Goal: Browse casually: Explore the website without a specific task or goal

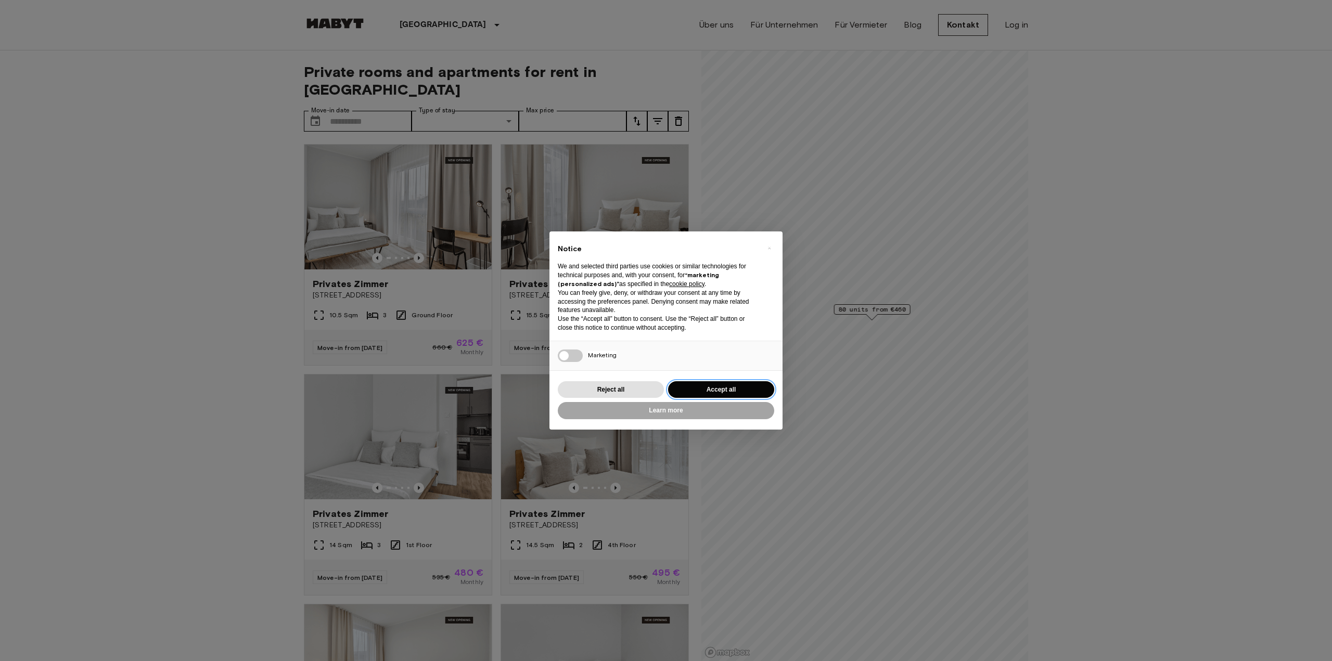
click at [738, 386] on button "Accept all" at bounding box center [721, 389] width 106 height 17
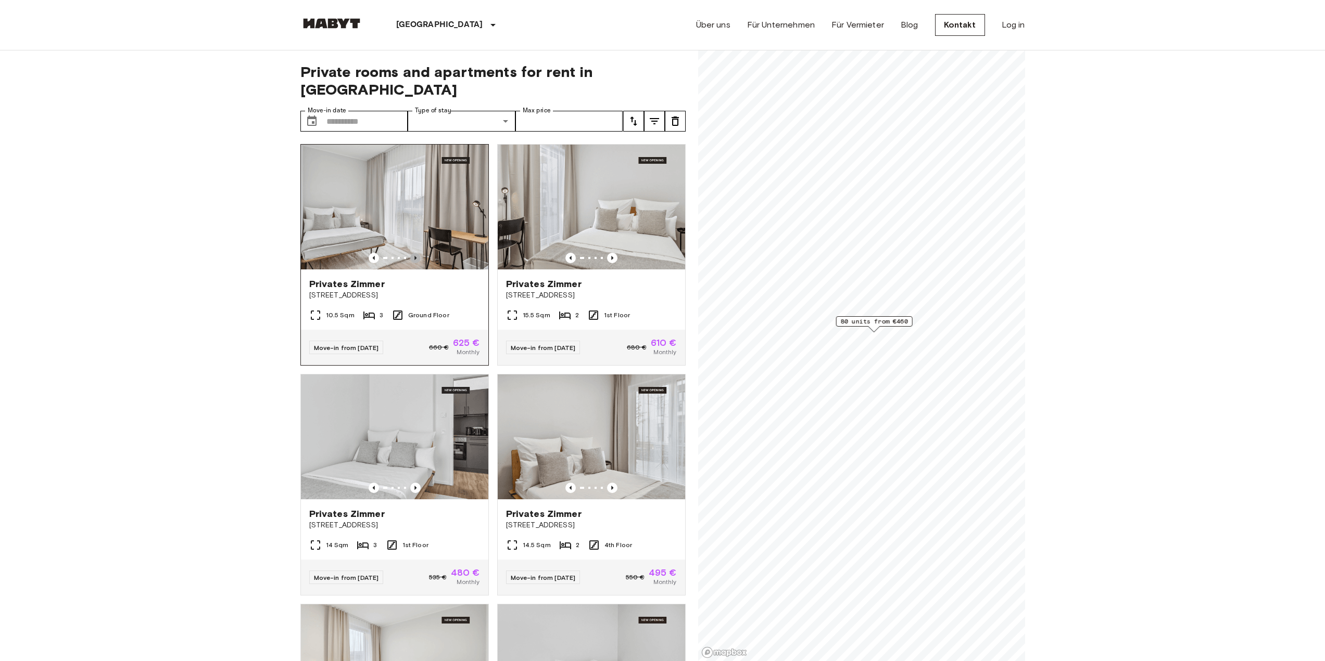
click at [415, 253] on icon "Previous image" at bounding box center [415, 258] width 10 height 10
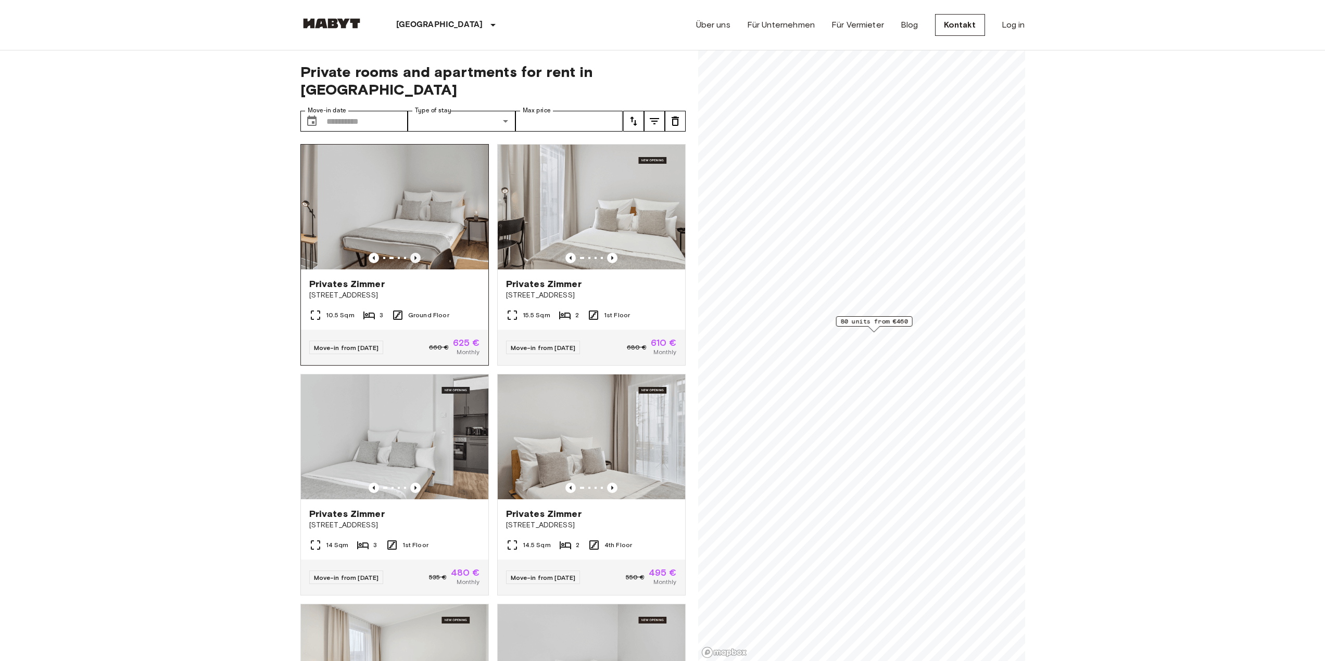
click at [415, 253] on icon "Previous image" at bounding box center [415, 258] width 10 height 10
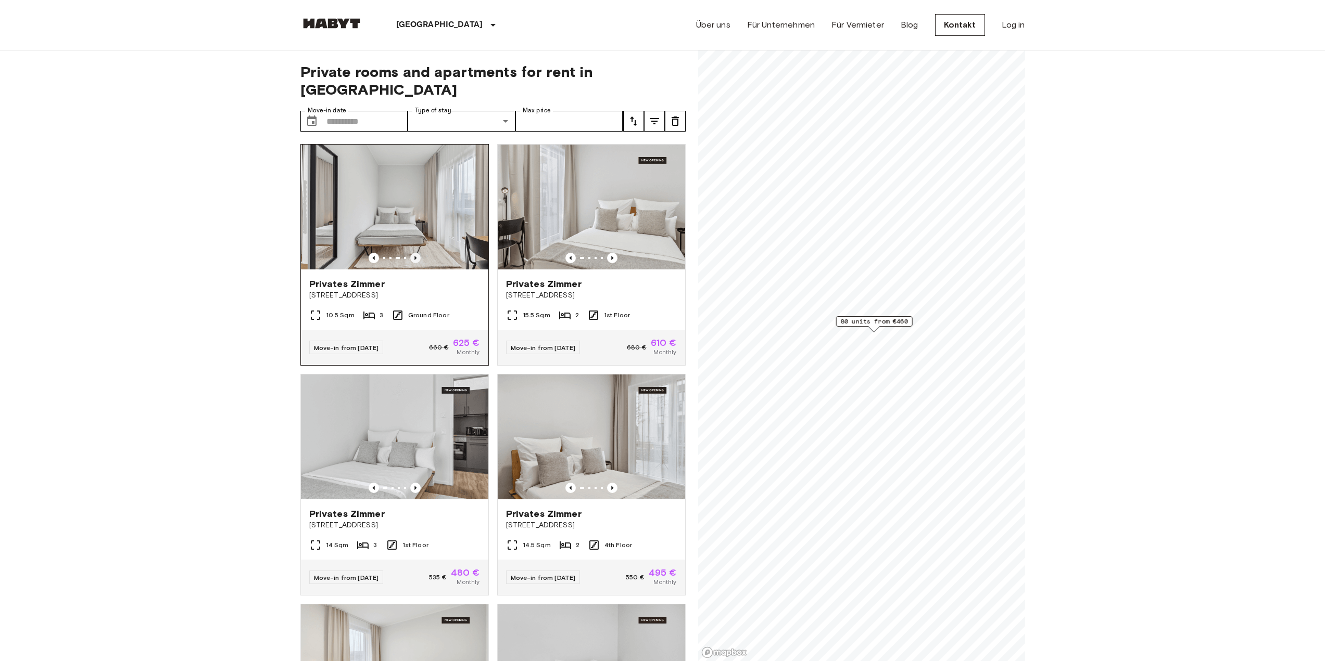
click at [415, 253] on icon "Previous image" at bounding box center [415, 258] width 10 height 10
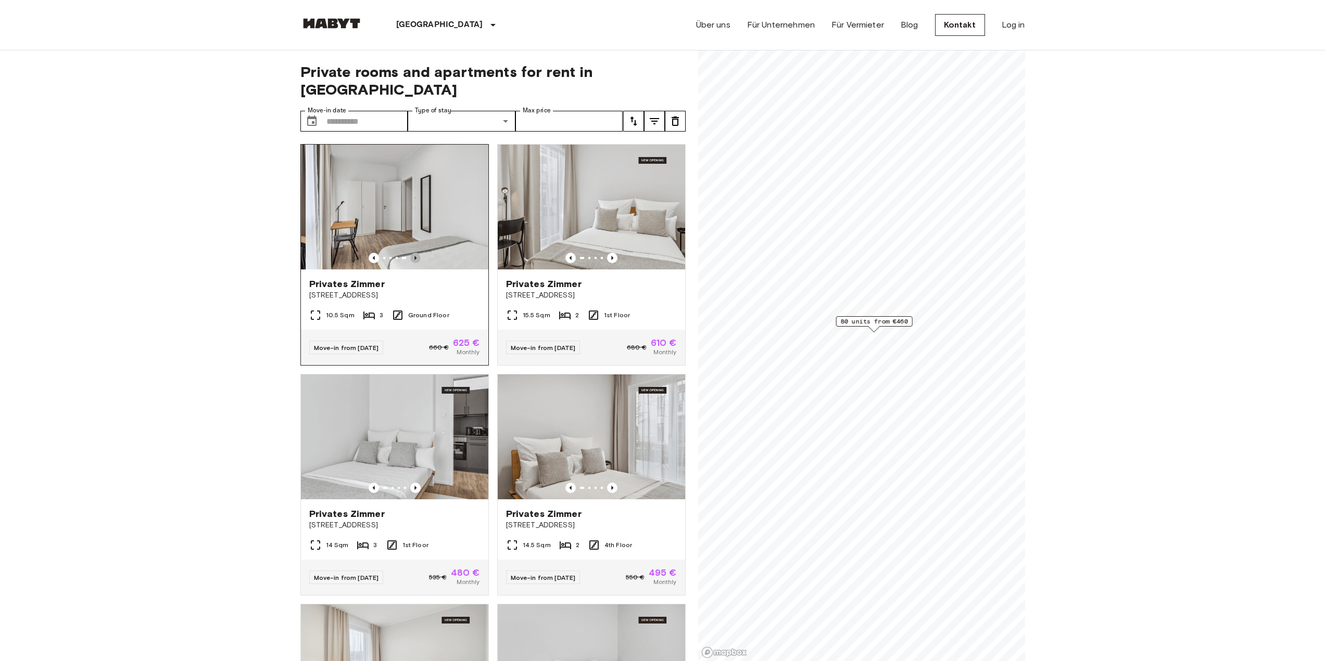
click at [415, 253] on icon "Previous image" at bounding box center [415, 258] width 10 height 10
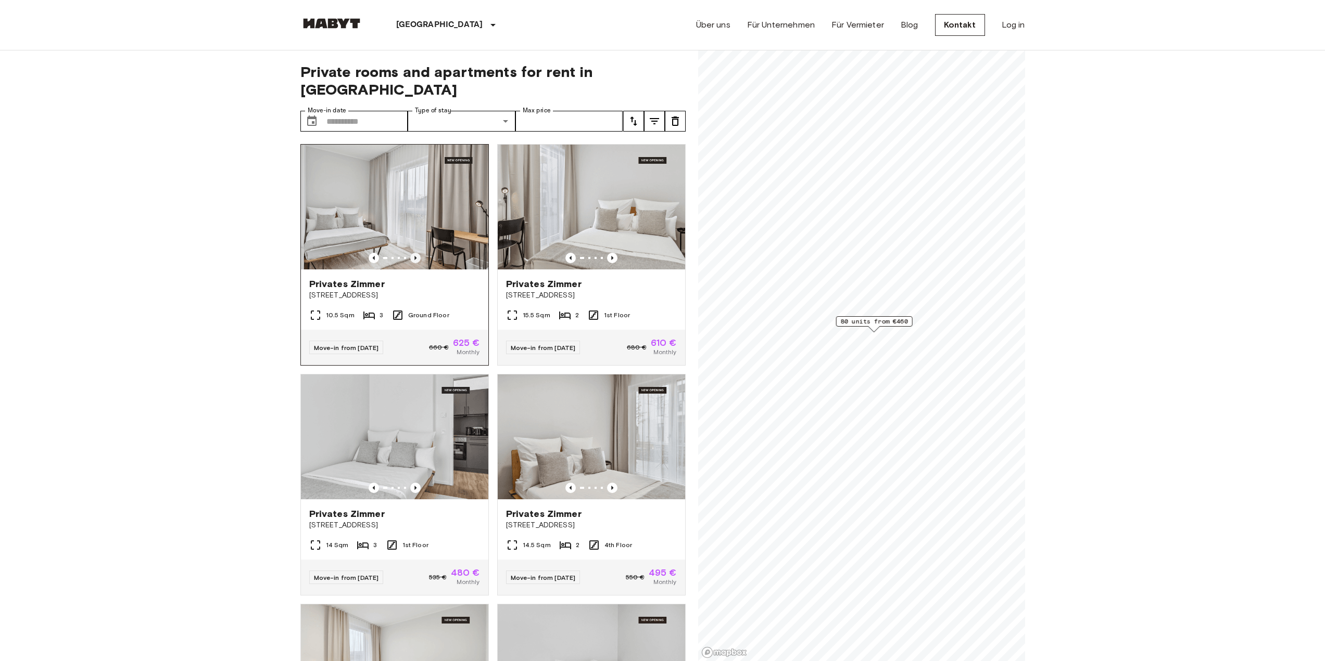
click at [415, 253] on icon "Previous image" at bounding box center [415, 258] width 10 height 10
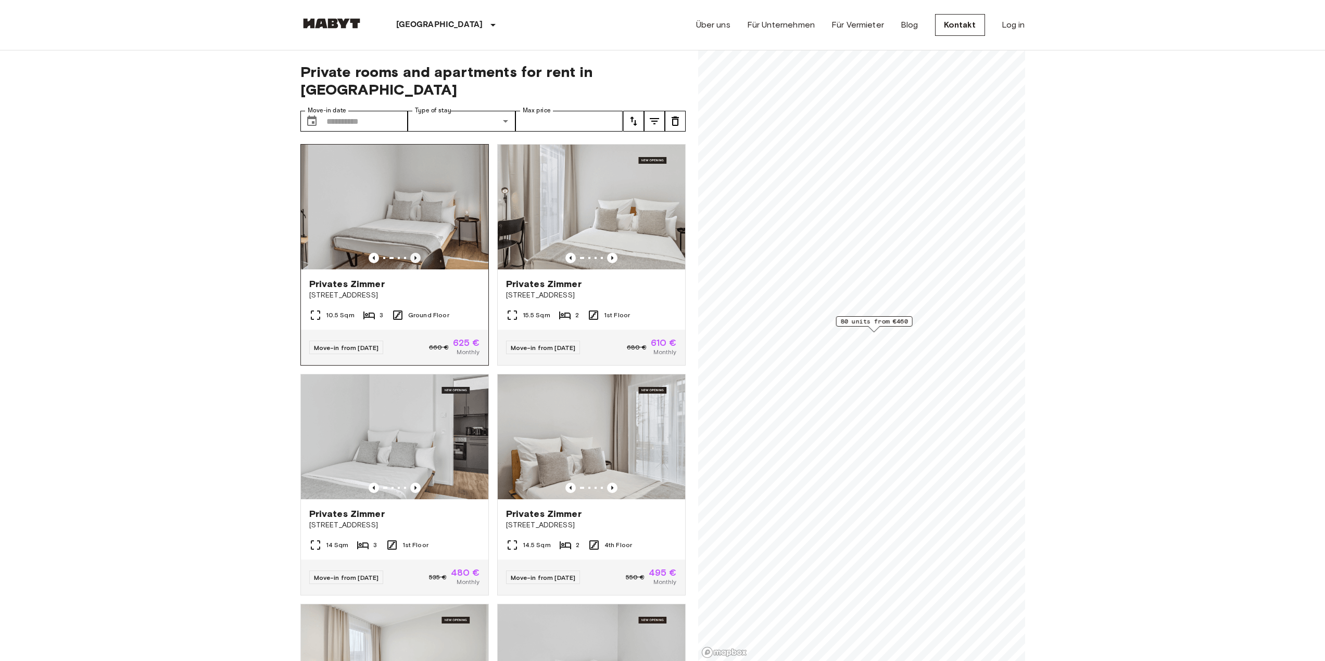
click at [415, 253] on icon "Previous image" at bounding box center [415, 258] width 10 height 10
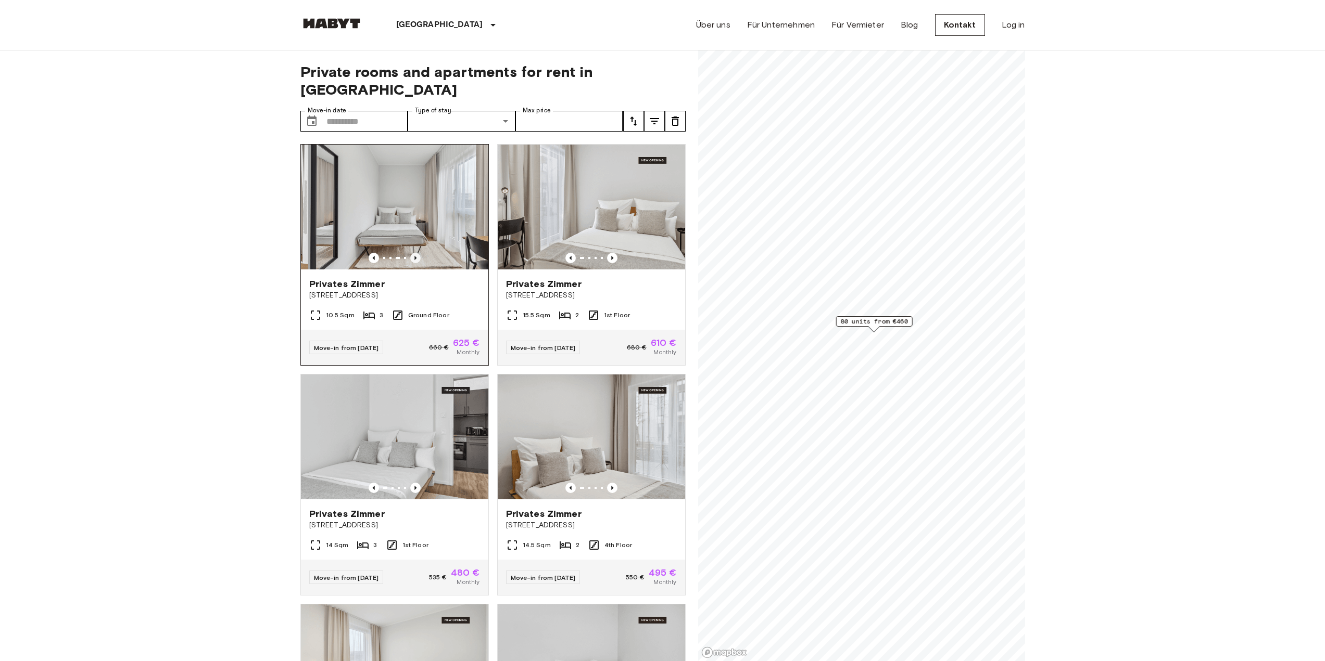
click at [415, 253] on icon "Previous image" at bounding box center [415, 258] width 10 height 10
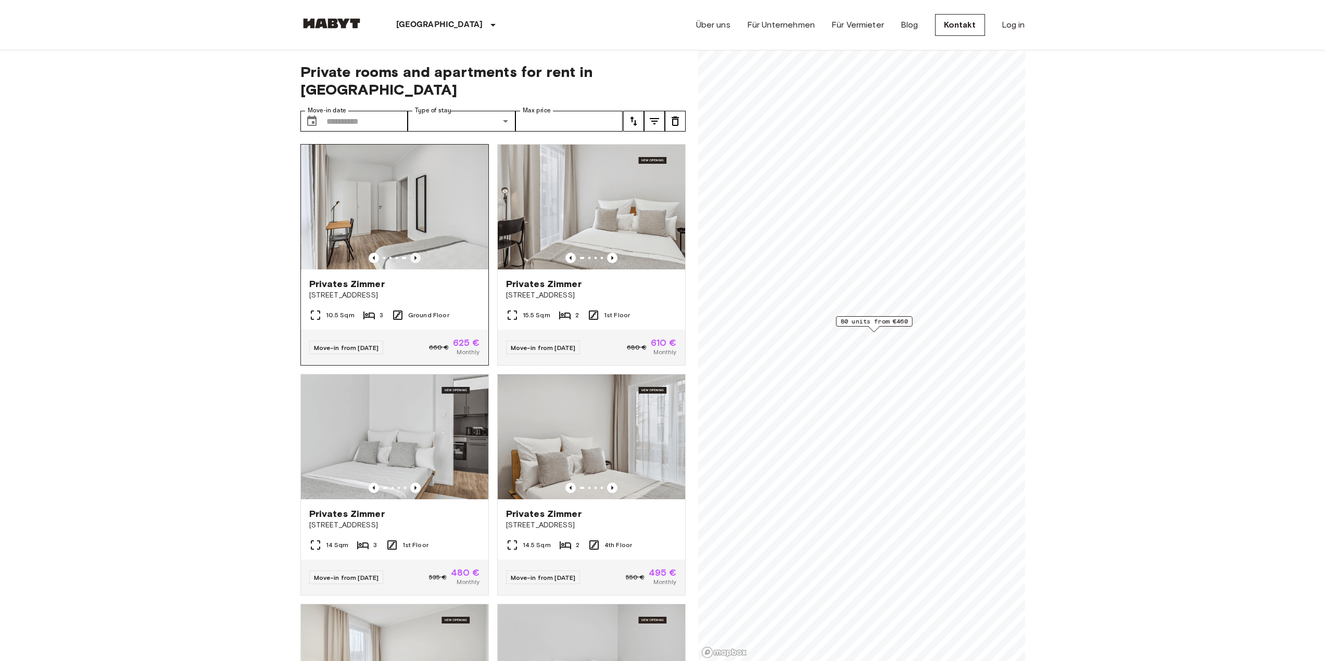
click at [414, 256] on icon "Previous image" at bounding box center [415, 258] width 2 height 4
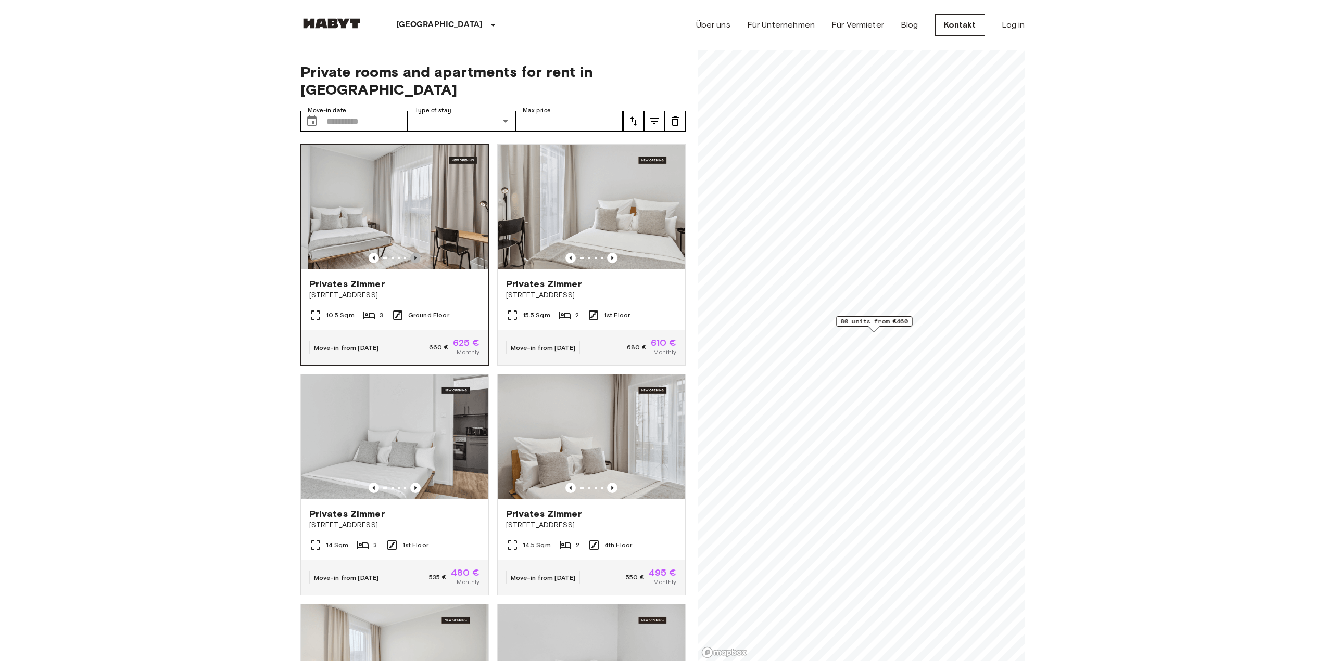
click at [414, 256] on icon "Previous image" at bounding box center [415, 258] width 2 height 4
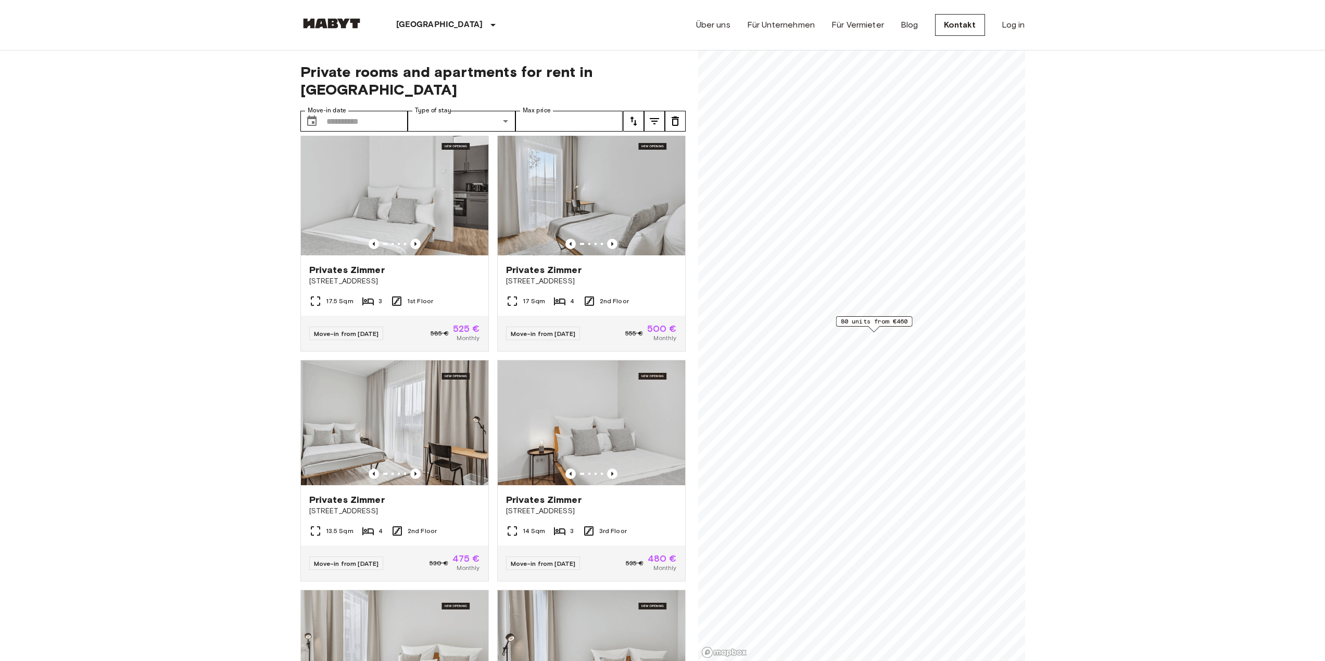
scroll to position [5595, 0]
